Goal: Information Seeking & Learning: Learn about a topic

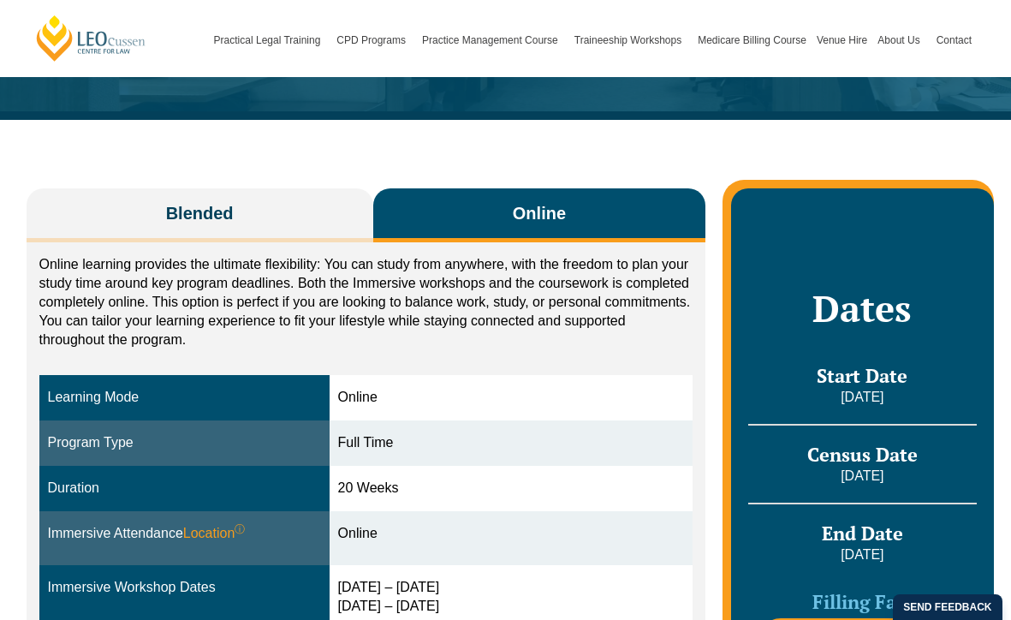
scroll to position [194, 0]
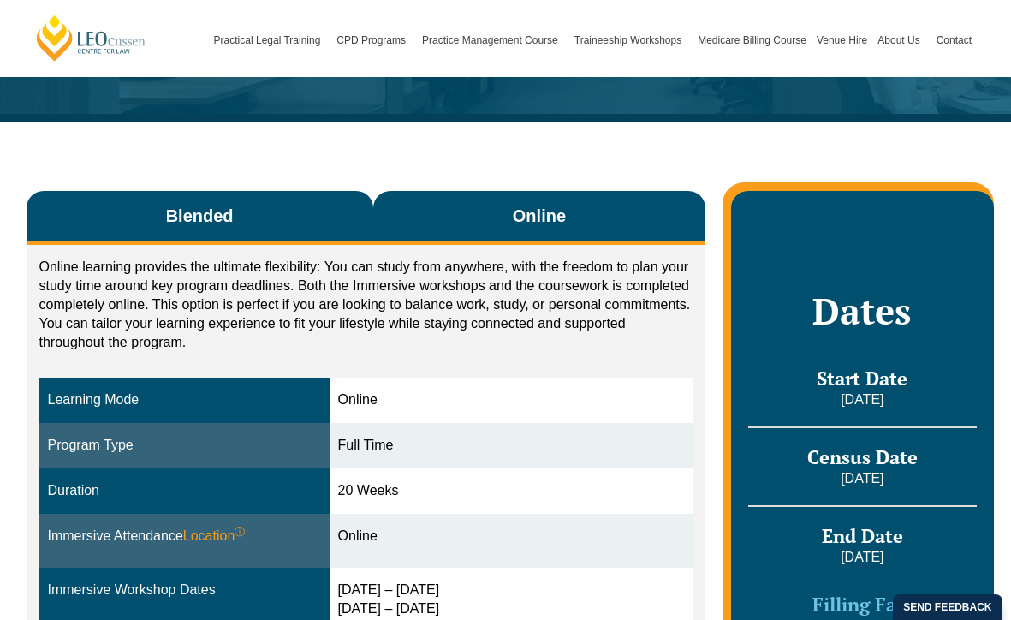
click at [301, 200] on button "Blended" at bounding box center [200, 218] width 347 height 54
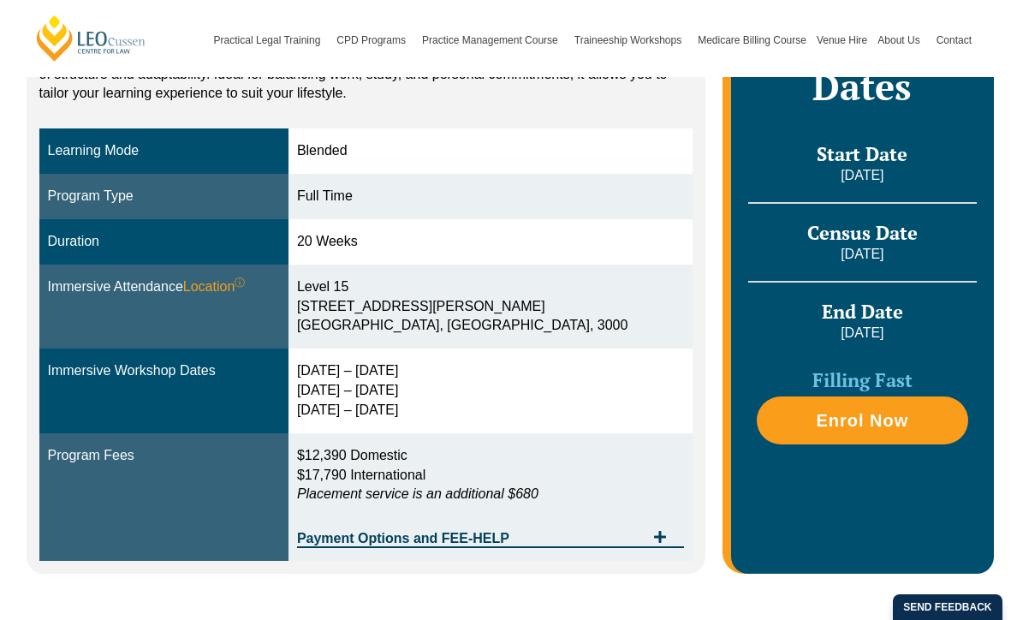
scroll to position [428, 0]
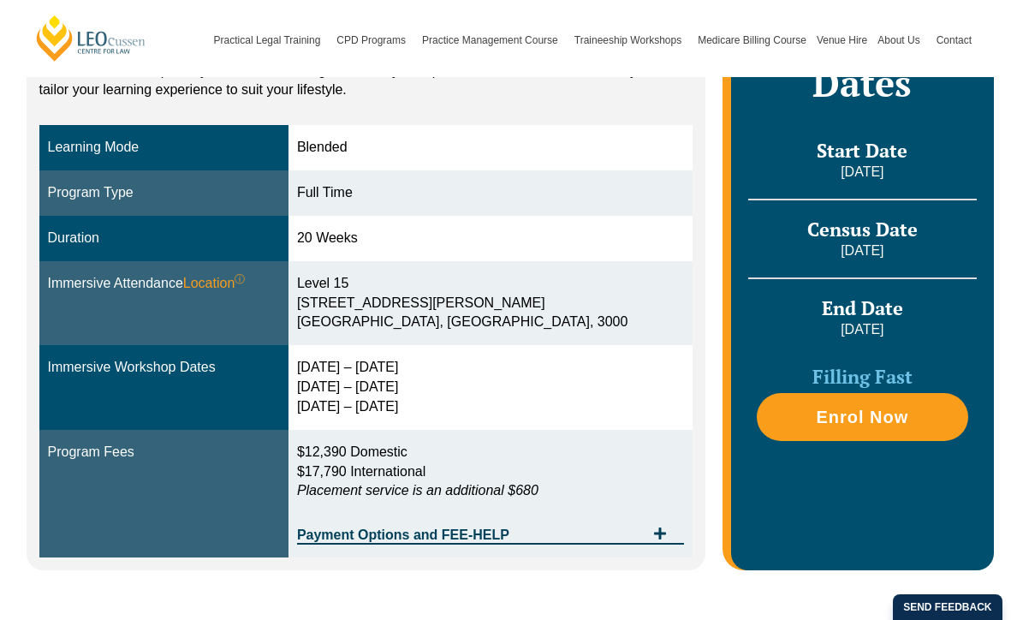
drag, startPoint x: 474, startPoint y: 366, endPoint x: 353, endPoint y: 366, distance: 121.6
click at [353, 366] on div "29 Sep – 2 Oct 2025 9 – 11 Dec 2025 10 – 12 Feb 2026" at bounding box center [490, 387] width 387 height 59
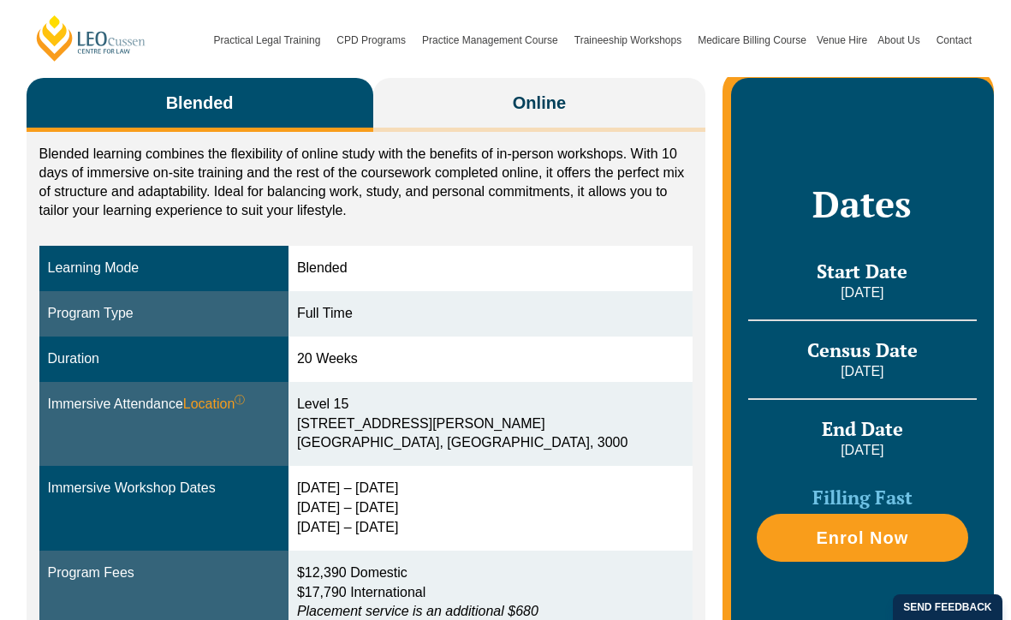
scroll to position [290, 0]
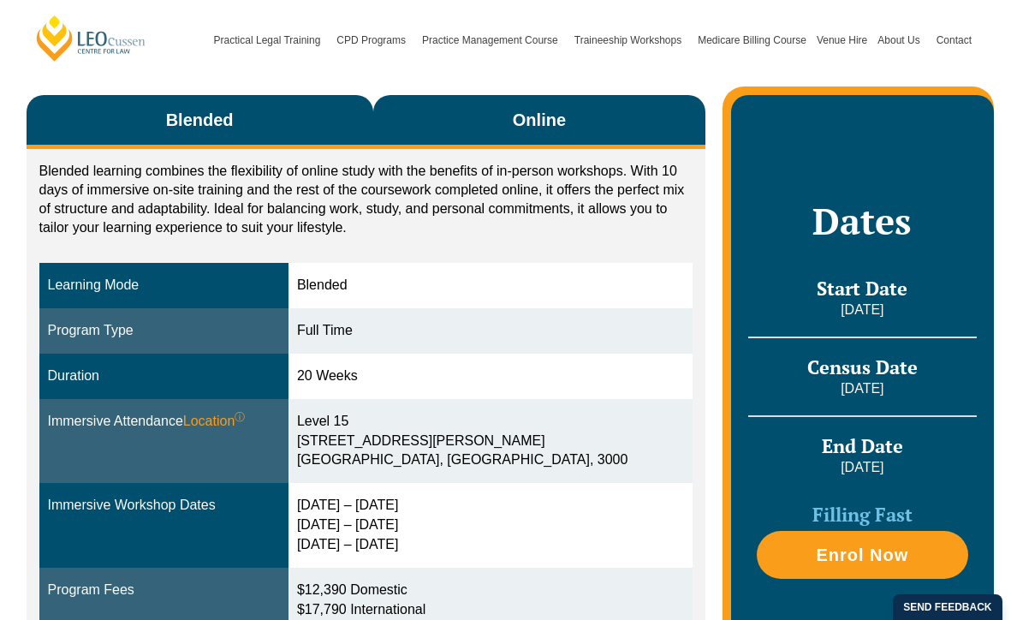
click at [460, 127] on button "Online" at bounding box center [539, 122] width 333 height 54
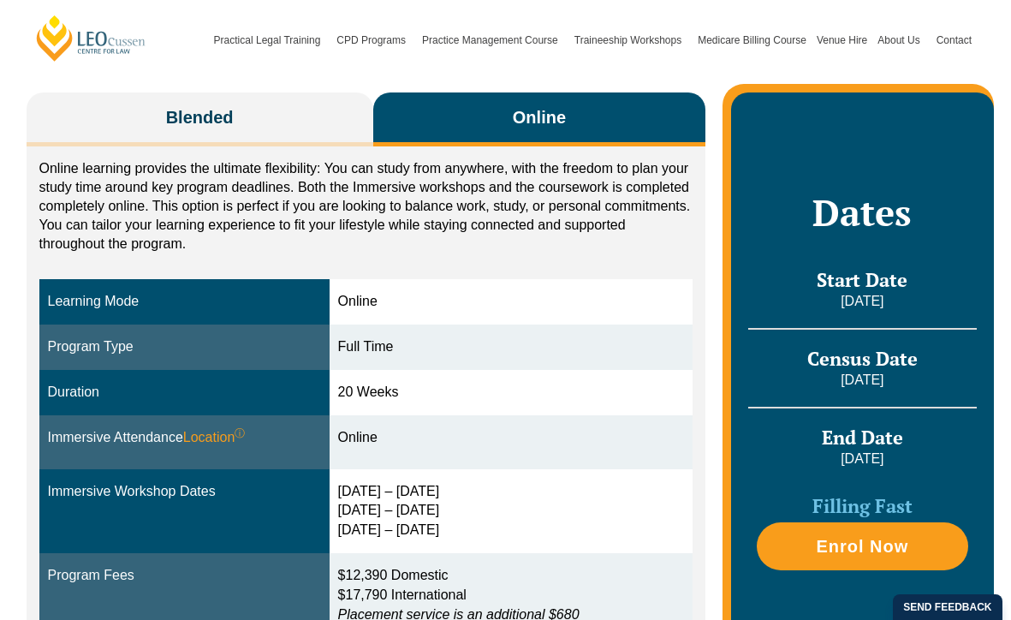
scroll to position [286, 0]
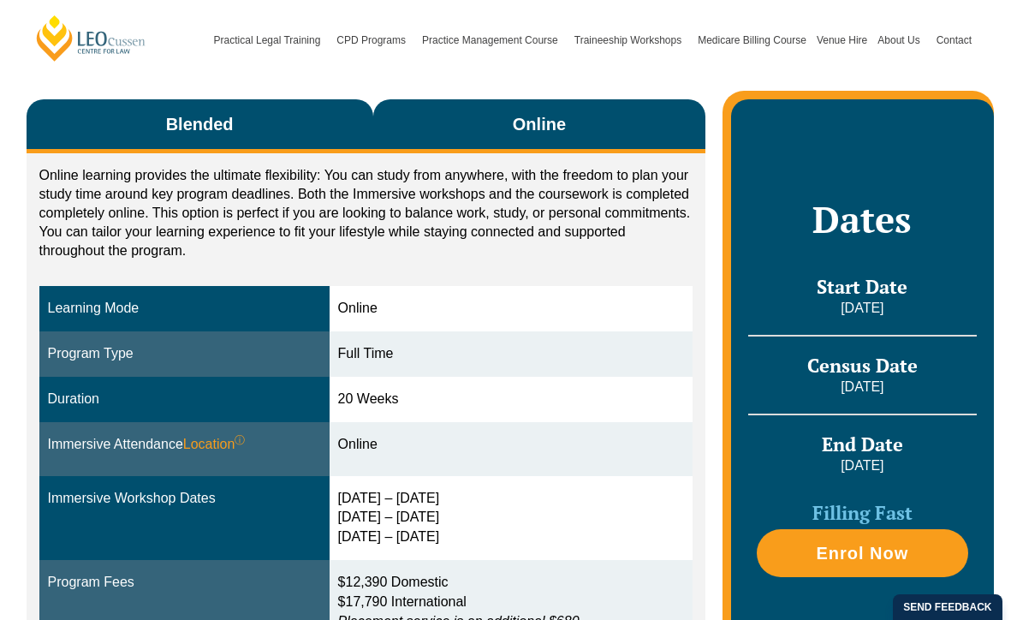
click at [308, 142] on button "Blended" at bounding box center [200, 126] width 347 height 54
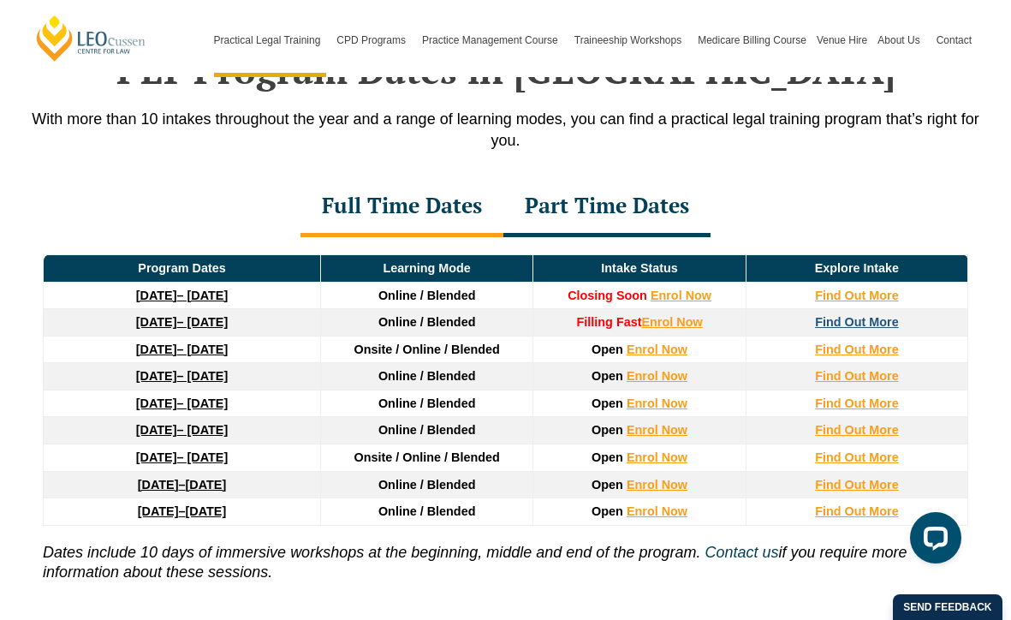
click at [857, 315] on strong "Find Out More" at bounding box center [857, 322] width 84 height 14
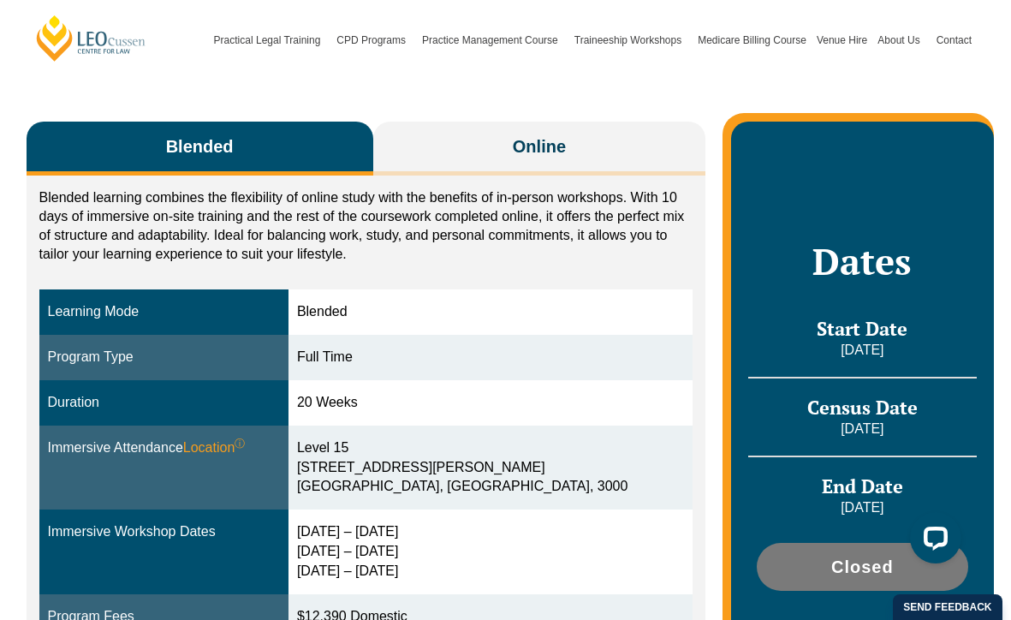
scroll to position [262, 0]
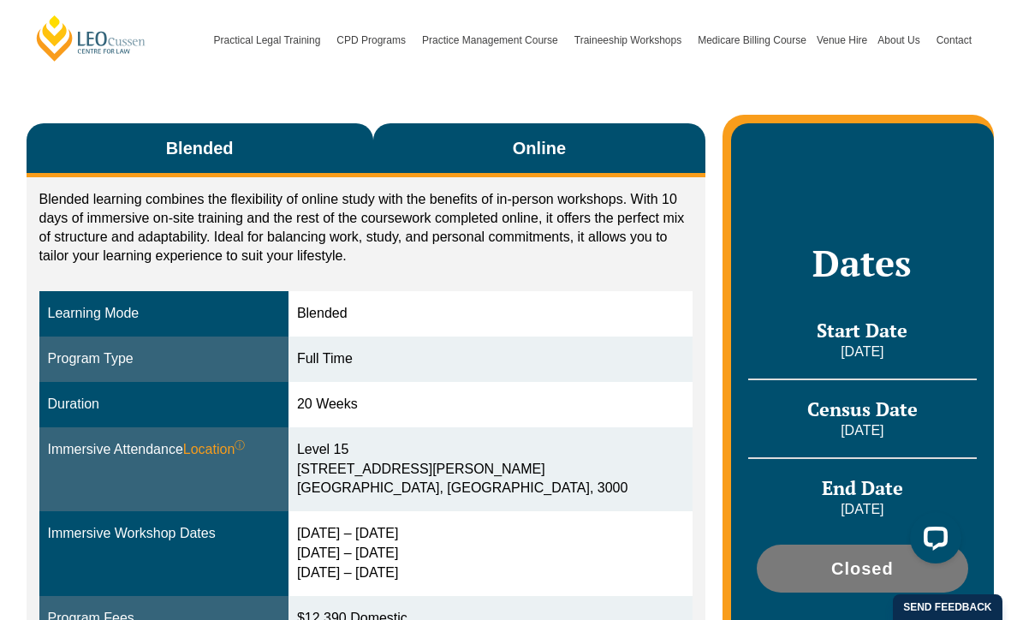
click at [466, 134] on button "Online" at bounding box center [539, 150] width 333 height 54
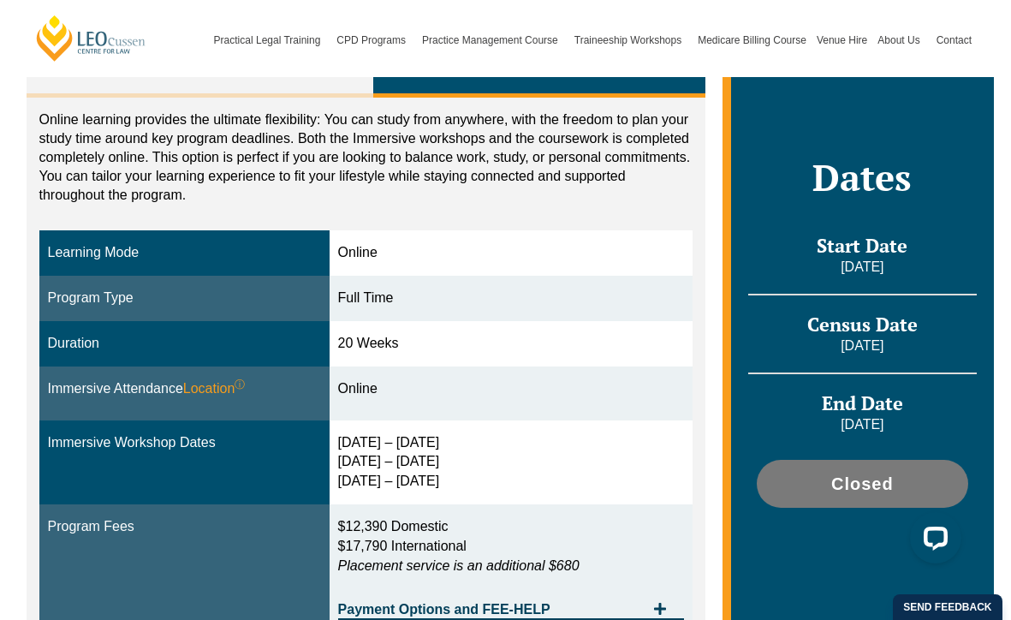
scroll to position [307, 0]
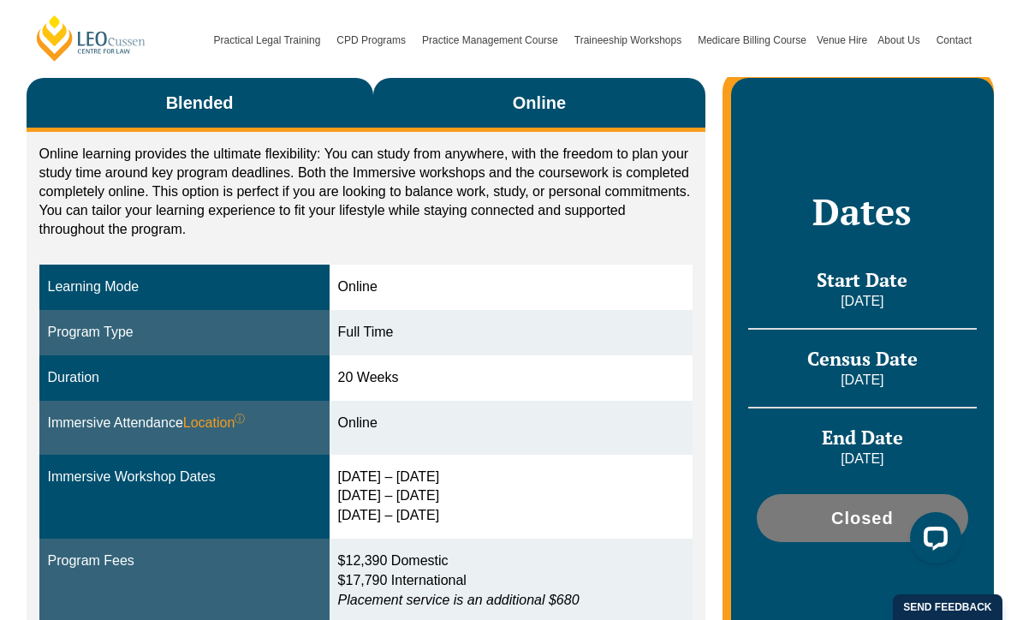
click at [322, 110] on button "Blended" at bounding box center [200, 105] width 347 height 54
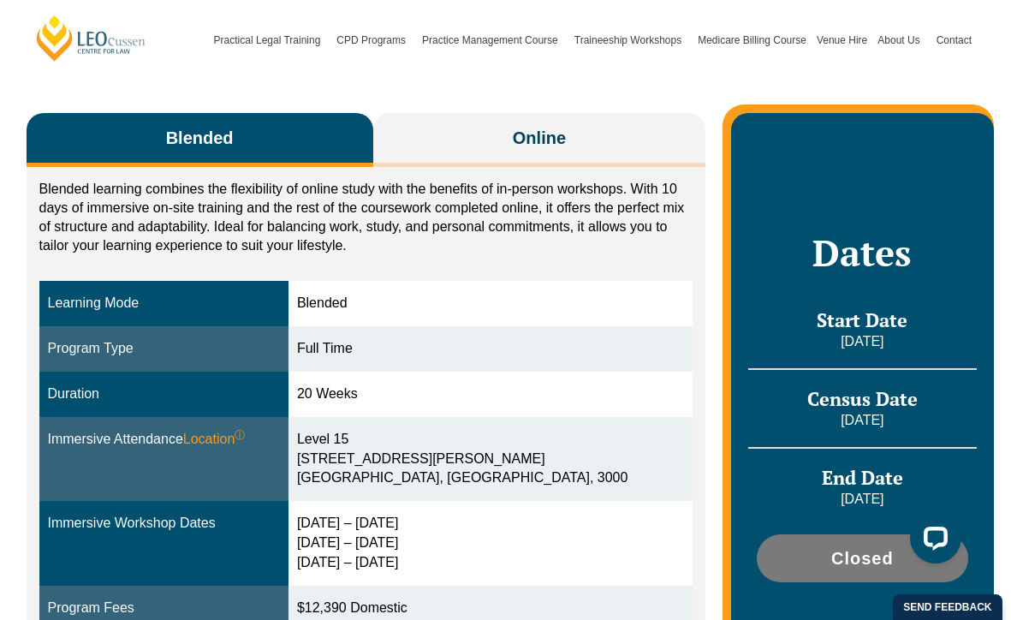
scroll to position [269, 0]
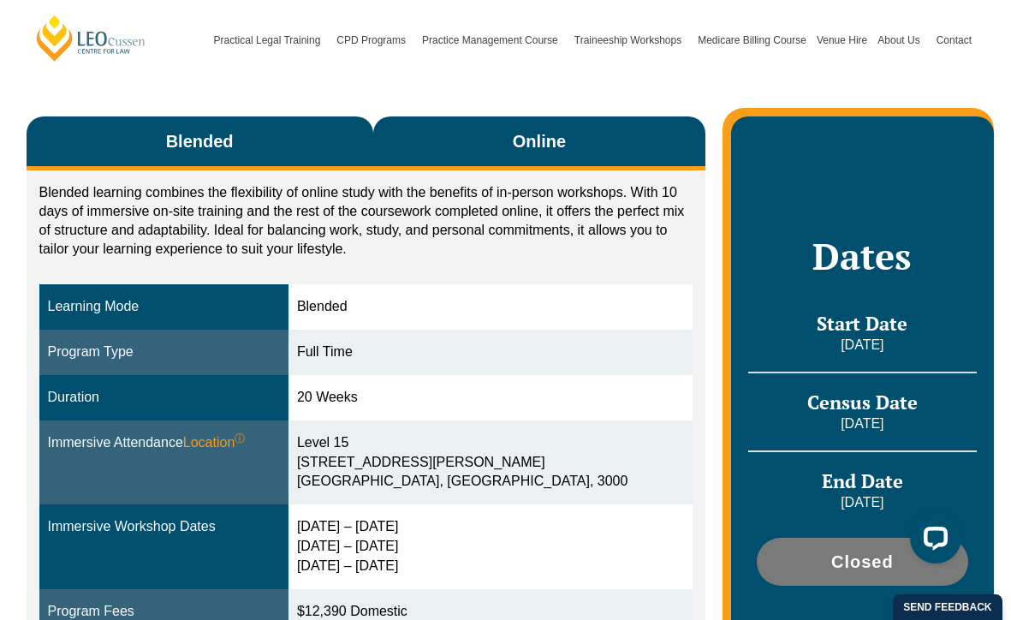
click at [500, 127] on button "Online" at bounding box center [539, 143] width 333 height 54
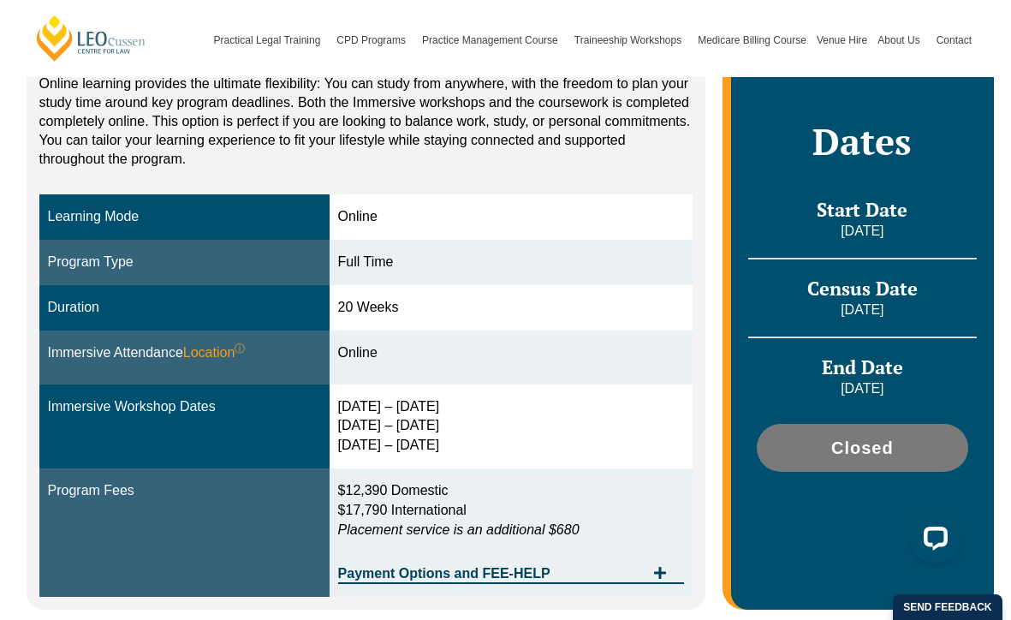
scroll to position [378, 0]
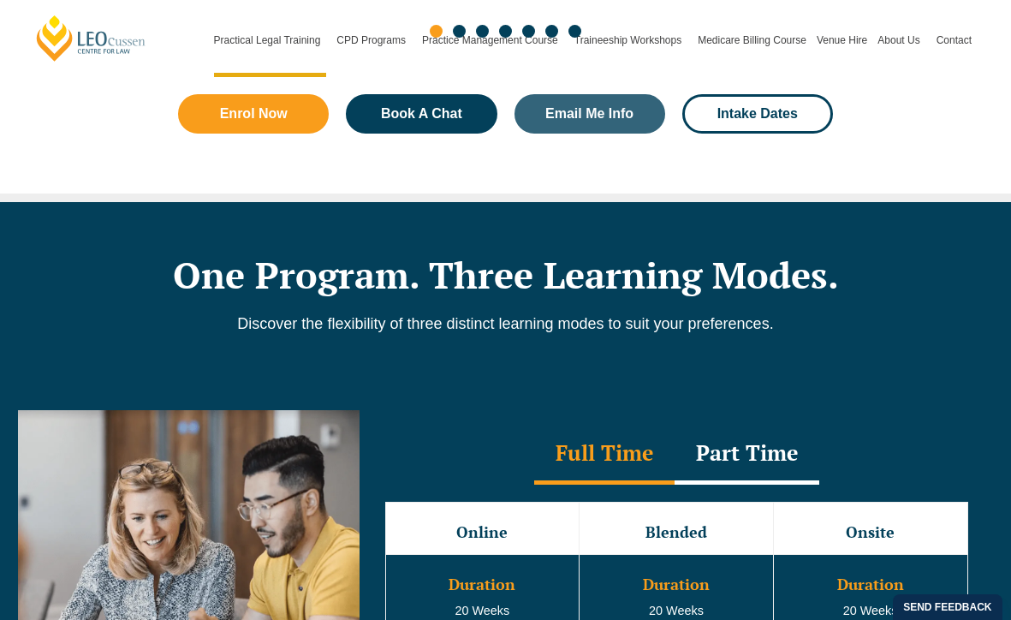
scroll to position [2223, 0]
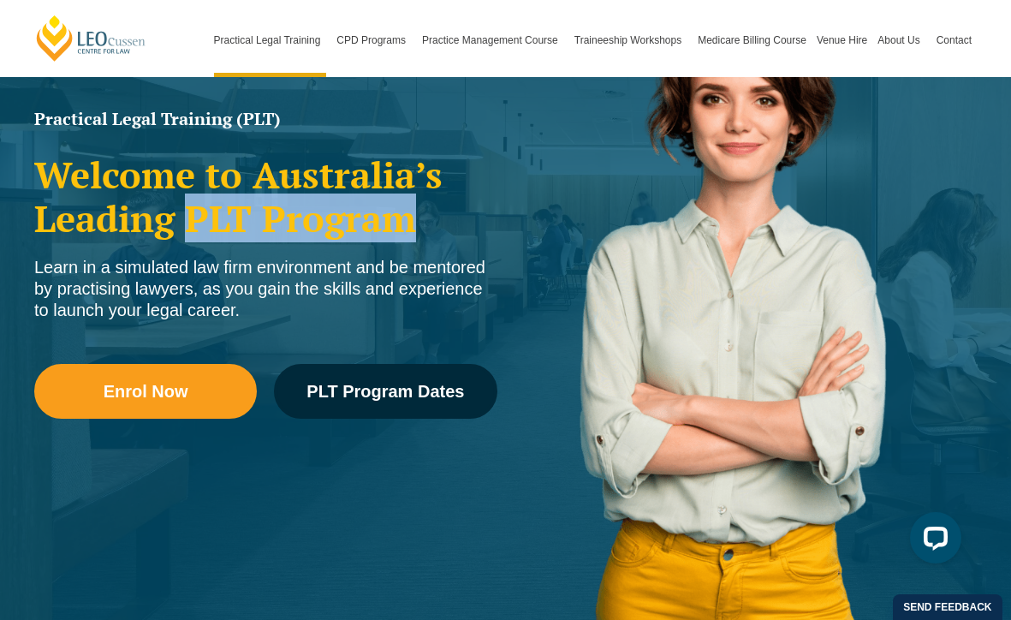
drag, startPoint x: 182, startPoint y: 224, endPoint x: 426, endPoint y: 230, distance: 243.3
click at [426, 230] on h2 "Welcome to Australia’s Leading PLT Program" at bounding box center [265, 196] width 463 height 86
copy h2 "PLT Program"
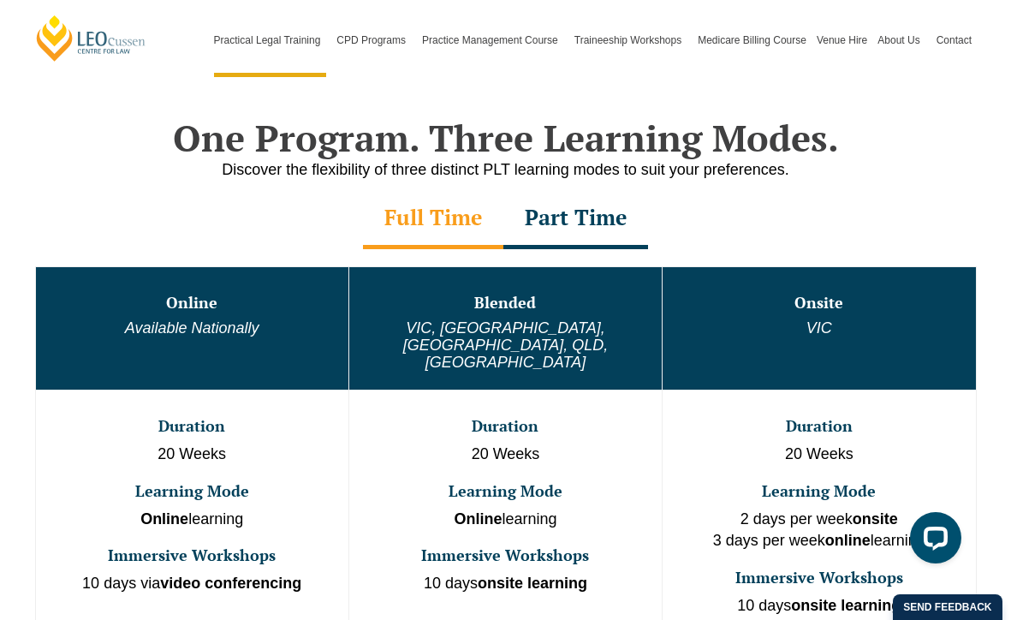
scroll to position [795, 0]
